Goal: Information Seeking & Learning: Understand process/instructions

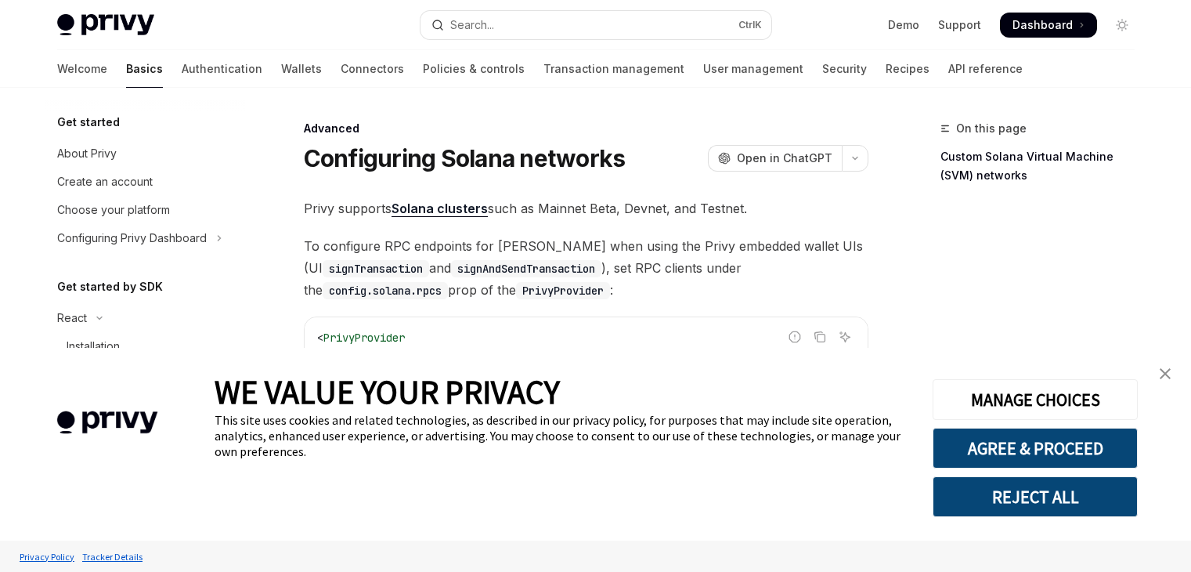
type textarea "*"
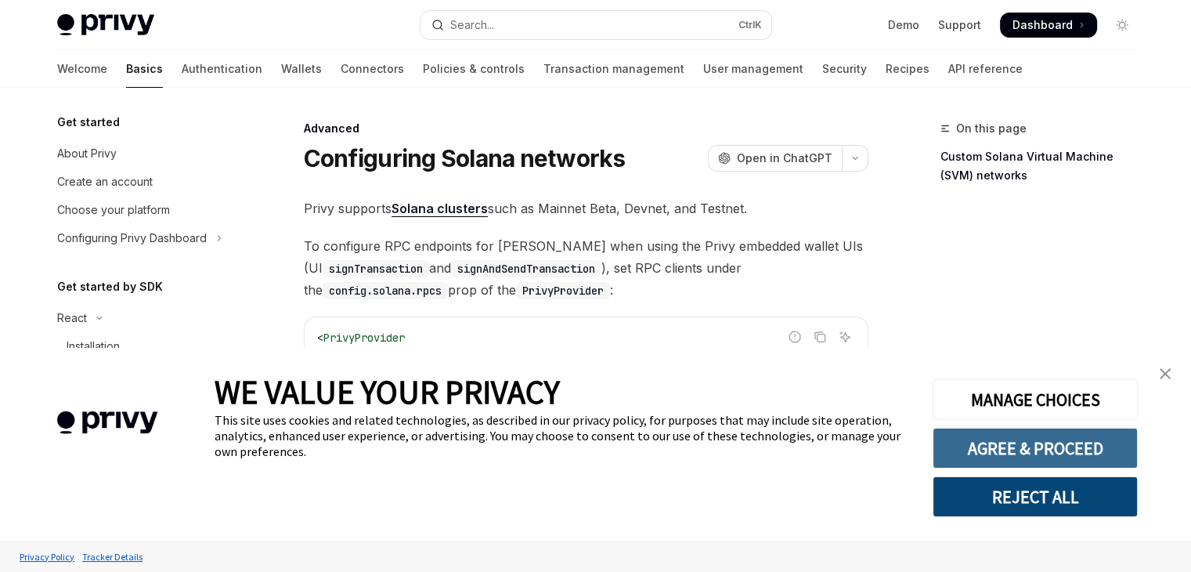
click at [1020, 443] on button "AGREE & PROCEED" at bounding box center [1034, 447] width 205 height 41
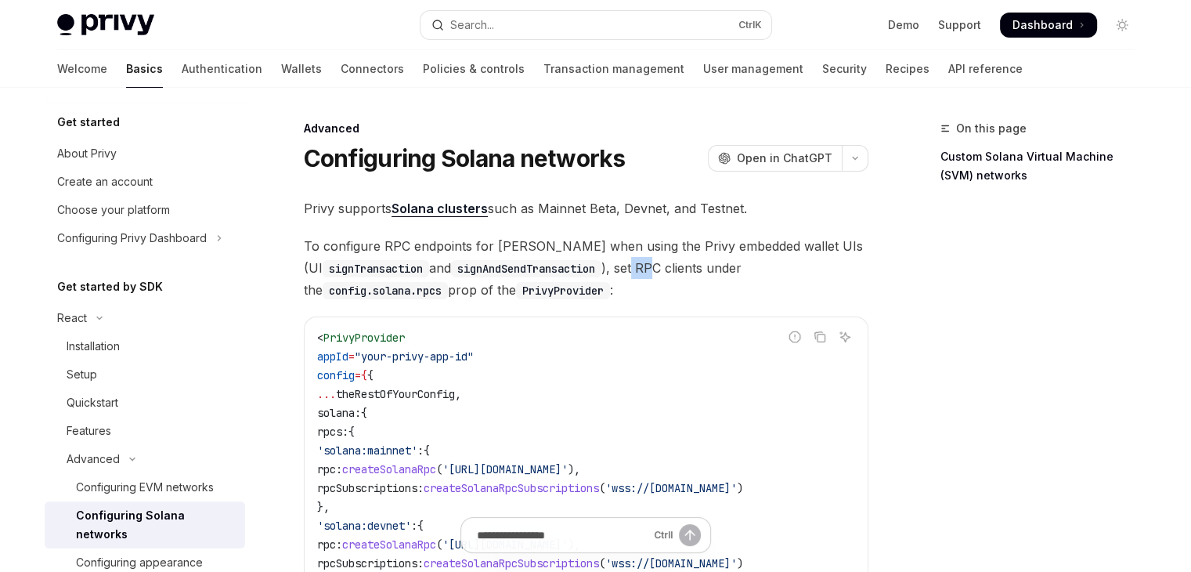
drag, startPoint x: 641, startPoint y: 269, endPoint x: 653, endPoint y: 264, distance: 12.6
click at [653, 264] on span "To configure RPC endpoints for [PERSON_NAME] when using the Privy embedded wall…" at bounding box center [586, 268] width 564 height 66
drag, startPoint x: 540, startPoint y: 207, endPoint x: 577, endPoint y: 207, distance: 36.8
click at [577, 207] on span "Privy supports Solana clusters such as Mainnet Beta, Devnet, and Testnet." at bounding box center [586, 208] width 564 height 22
drag, startPoint x: 385, startPoint y: 245, endPoint x: 395, endPoint y: 245, distance: 9.4
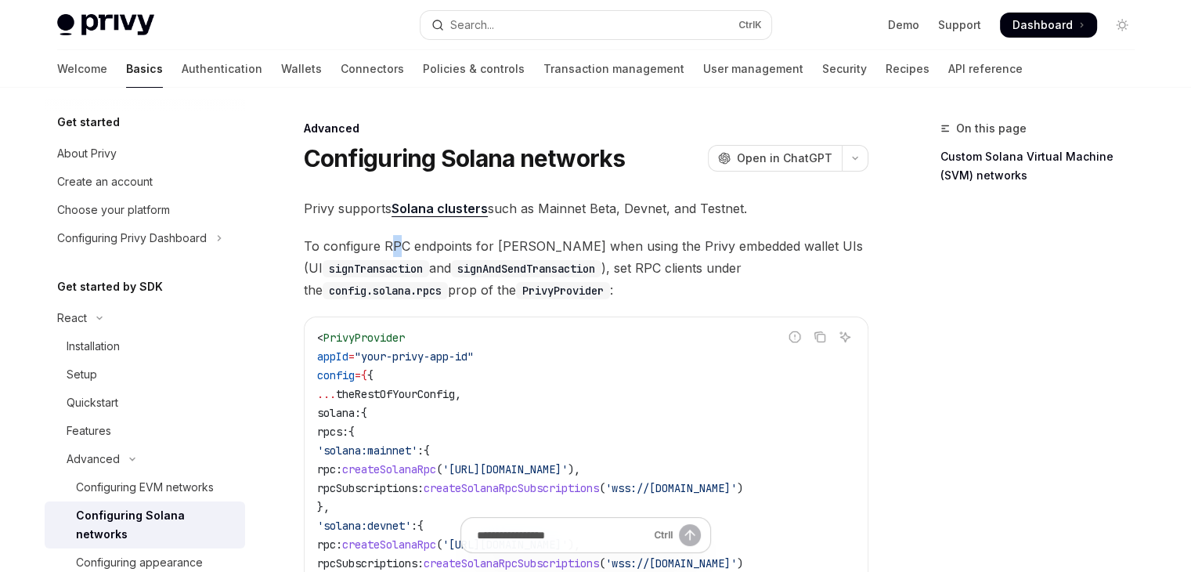
click at [395, 245] on span "To configure RPC endpoints for [PERSON_NAME] when using the Privy embedded wall…" at bounding box center [586, 268] width 564 height 66
click at [427, 252] on span "To configure RPC endpoints for [PERSON_NAME] when using the Privy embedded wall…" at bounding box center [586, 268] width 564 height 66
click at [402, 260] on code "signTransaction" at bounding box center [376, 268] width 106 height 17
drag, startPoint x: 382, startPoint y: 248, endPoint x: 468, endPoint y: 248, distance: 86.1
click at [468, 248] on span "To configure RPC endpoints for [PERSON_NAME] when using the Privy embedded wall…" at bounding box center [586, 268] width 564 height 66
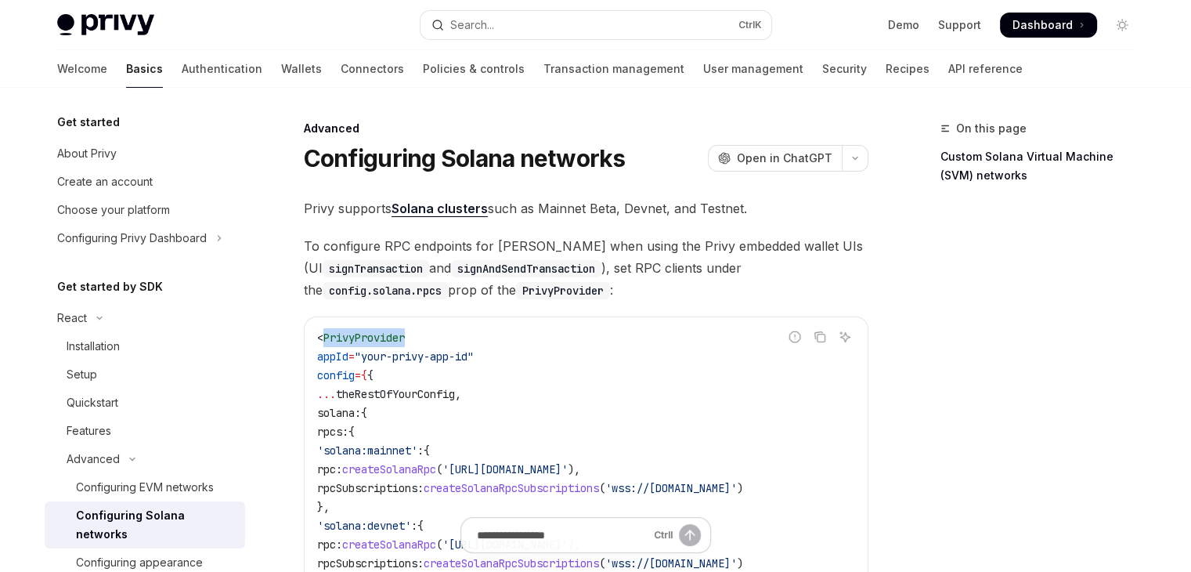
drag, startPoint x: 325, startPoint y: 337, endPoint x: 408, endPoint y: 335, distance: 83.0
click at [405, 335] on span "PrivyProvider" at bounding box center [363, 337] width 81 height 14
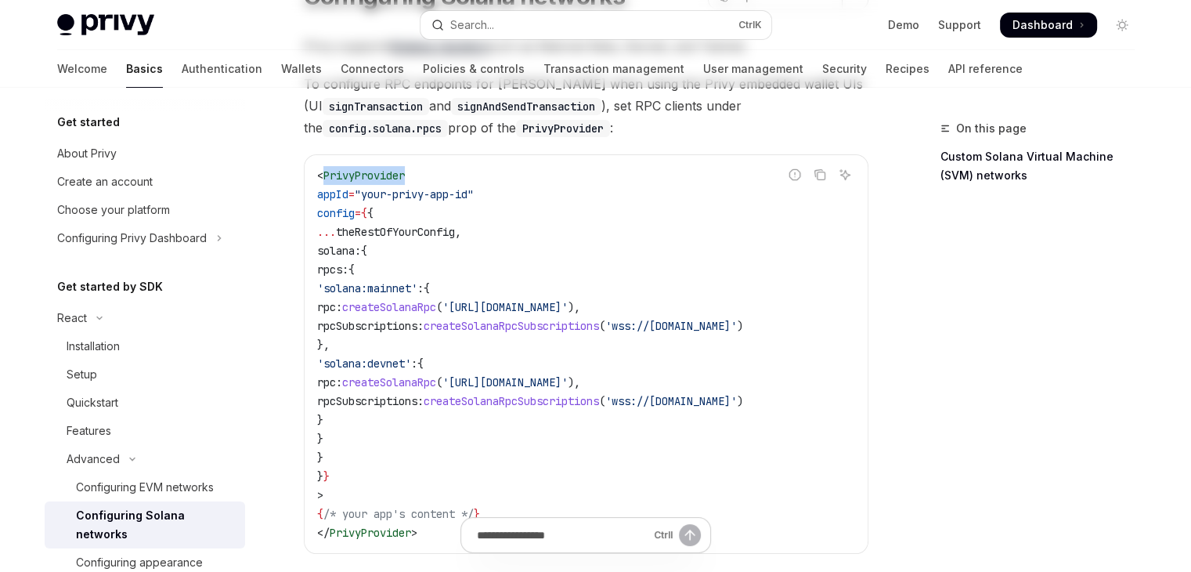
scroll to position [182, 0]
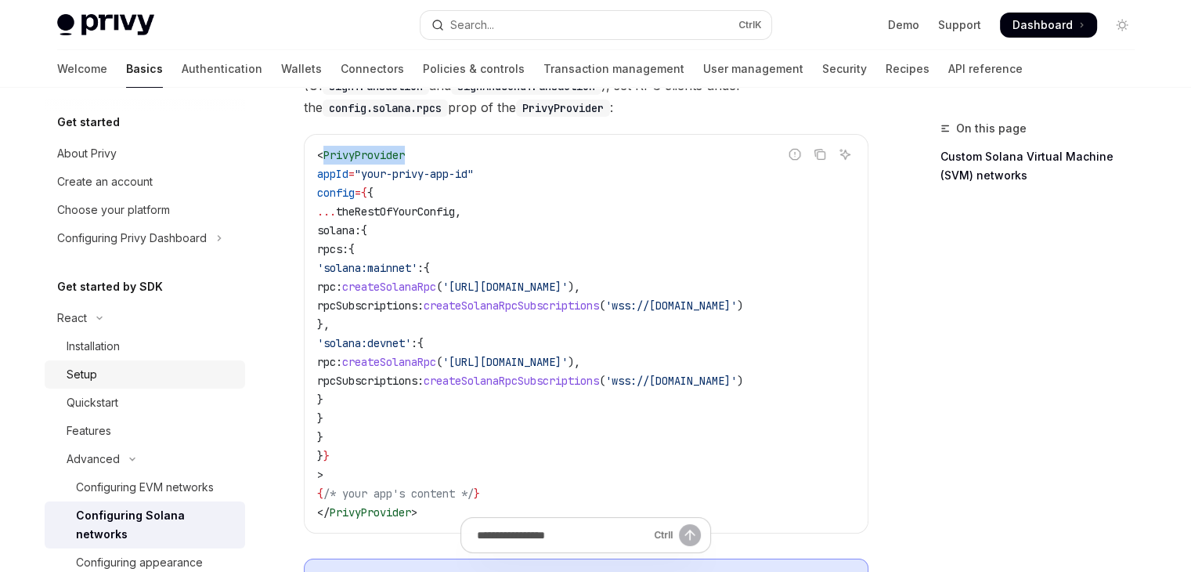
click at [74, 384] on link "Setup" at bounding box center [145, 374] width 200 height 28
type textarea "*"
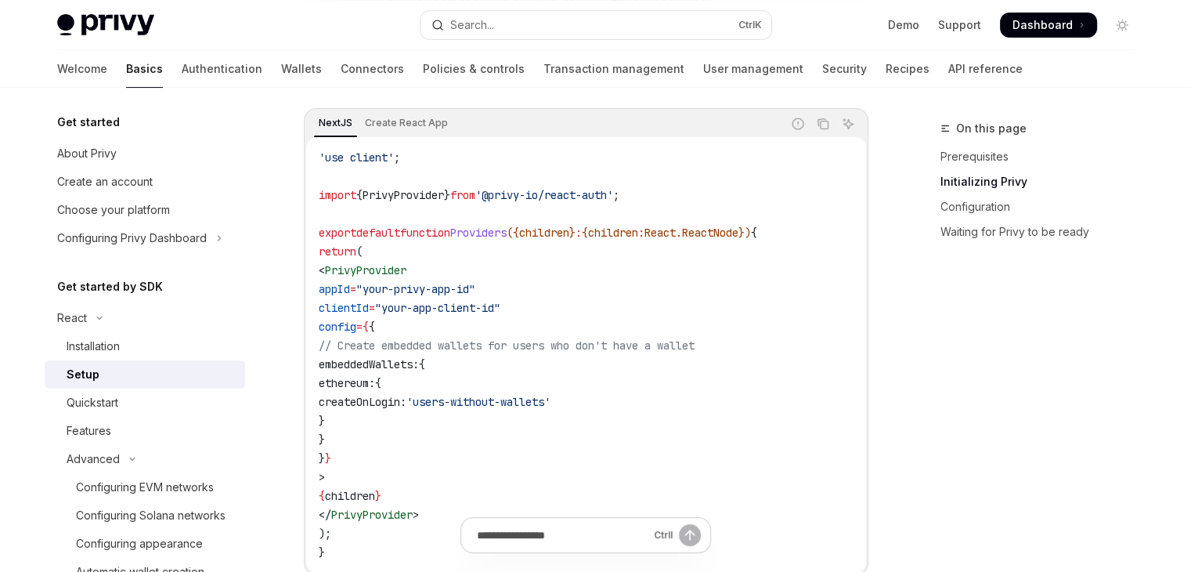
scroll to position [548, 0]
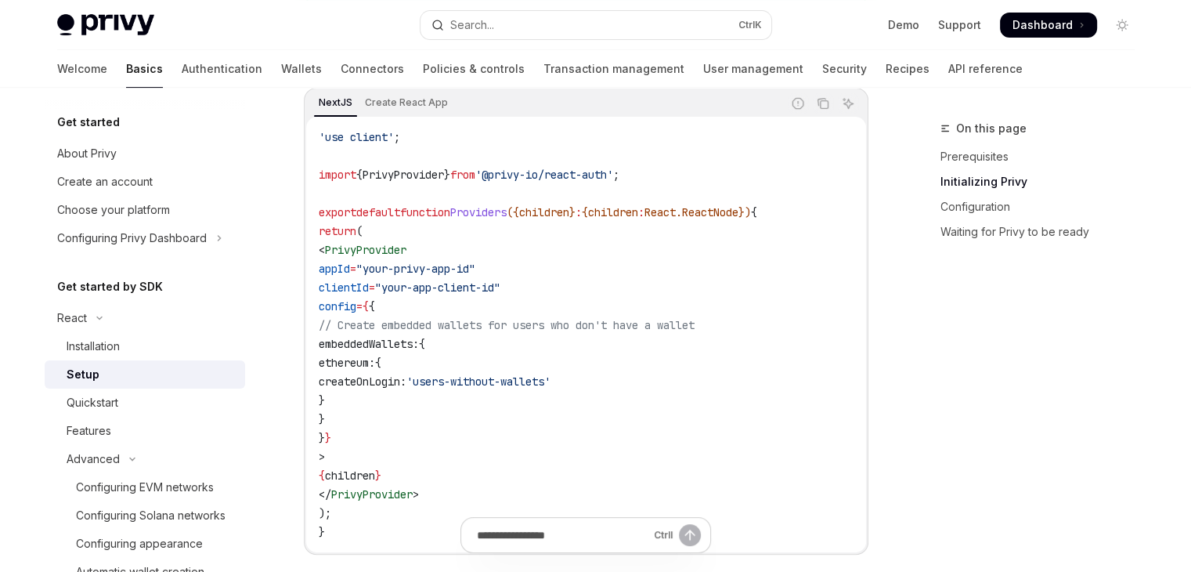
click at [406, 383] on span "createOnLogin:" at bounding box center [363, 381] width 88 height 14
drag, startPoint x: 379, startPoint y: 416, endPoint x: 326, endPoint y: 330, distance: 100.8
click at [326, 330] on code "'use client' ; import { PrivyProvider } from '@privy-io/react-auth' ; export de…" at bounding box center [586, 334] width 535 height 413
copy code "// Create embedded wallets for users who don't have a wallet embeddedWallets: {…"
